Goal: Transaction & Acquisition: Purchase product/service

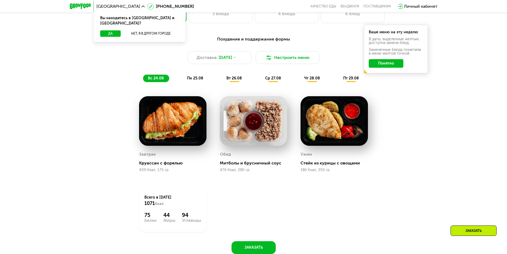
scroll to position [267, 0]
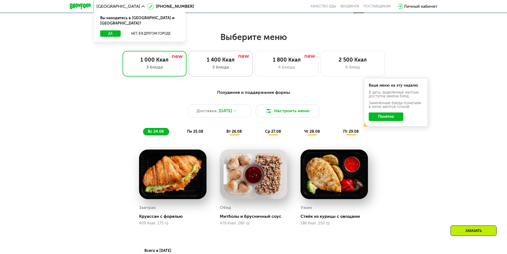
click at [229, 63] on div "1 400 Ккал" at bounding box center [220, 60] width 53 height 6
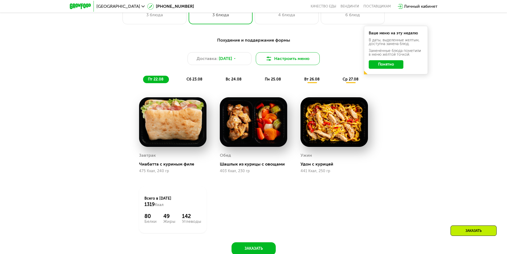
scroll to position [320, 0]
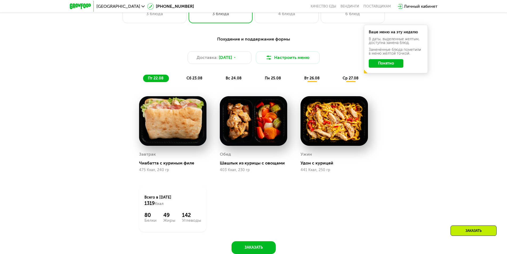
click at [197, 81] on span "сб 23.08" at bounding box center [195, 78] width 16 height 5
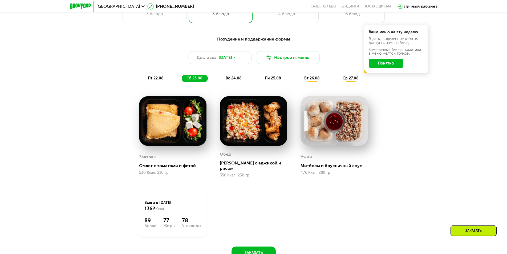
click at [353, 81] on span "ср 27.08" at bounding box center [351, 78] width 16 height 5
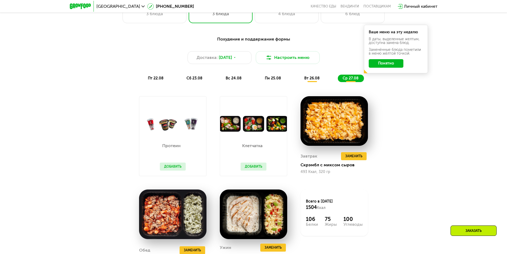
click at [314, 80] on span "вт 26.08" at bounding box center [311, 78] width 15 height 5
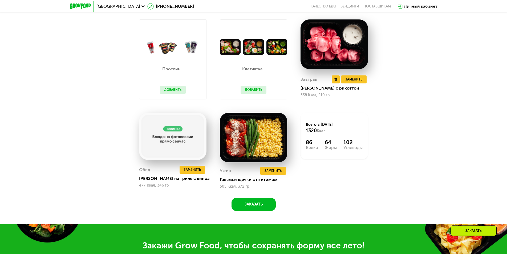
scroll to position [400, 0]
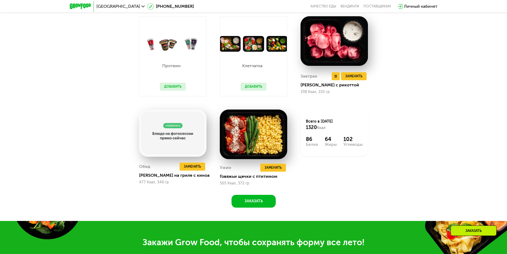
click at [341, 57] on img at bounding box center [334, 41] width 67 height 50
click at [307, 86] on div "[PERSON_NAME] с рикоттой" at bounding box center [337, 84] width 72 height 5
click at [307, 66] on img at bounding box center [334, 41] width 67 height 50
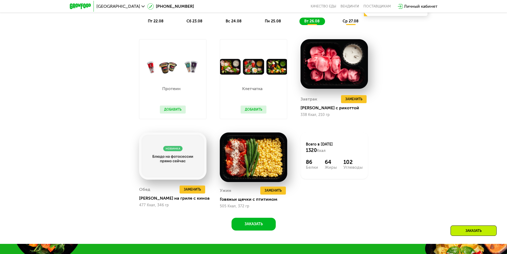
scroll to position [347, 0]
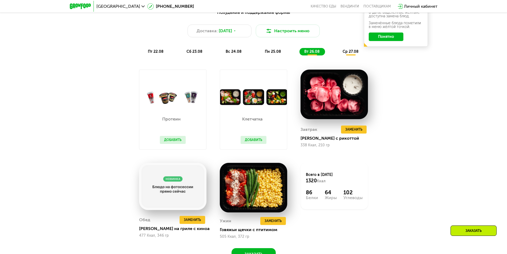
click at [269, 54] on span "пн 25.08" at bounding box center [273, 51] width 16 height 5
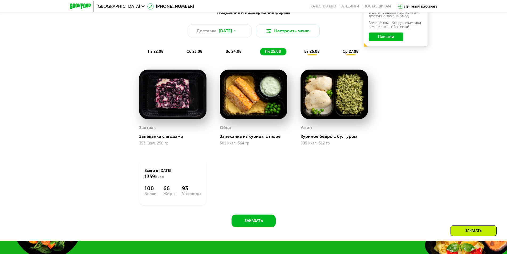
click at [309, 54] on span "вт 26.08" at bounding box center [311, 51] width 15 height 5
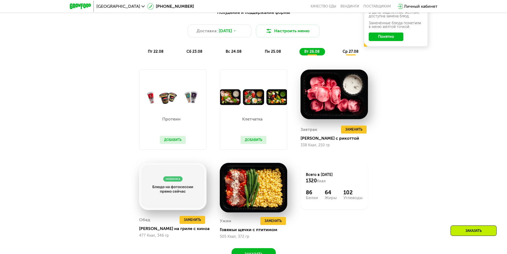
click at [168, 143] on button "Добавить" at bounding box center [173, 140] width 26 height 8
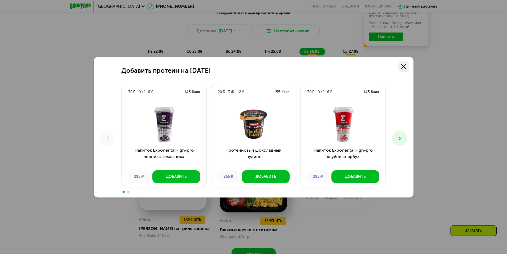
click at [403, 67] on use at bounding box center [404, 66] width 5 height 5
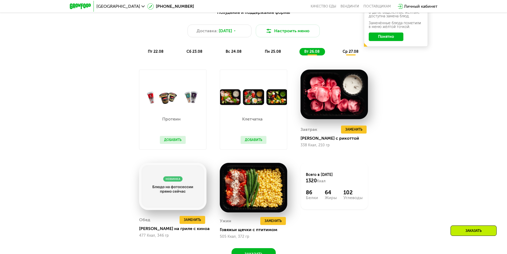
click at [277, 54] on span "пн 25.08" at bounding box center [273, 51] width 16 height 5
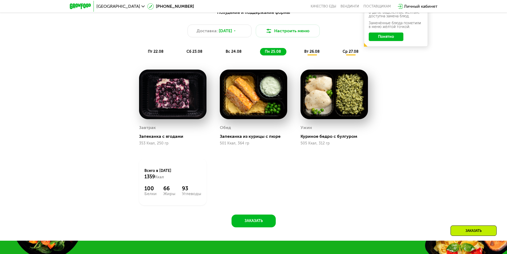
click at [260, 51] on div "вс 24.08" at bounding box center [273, 51] width 26 height 7
